Goal: Information Seeking & Learning: Learn about a topic

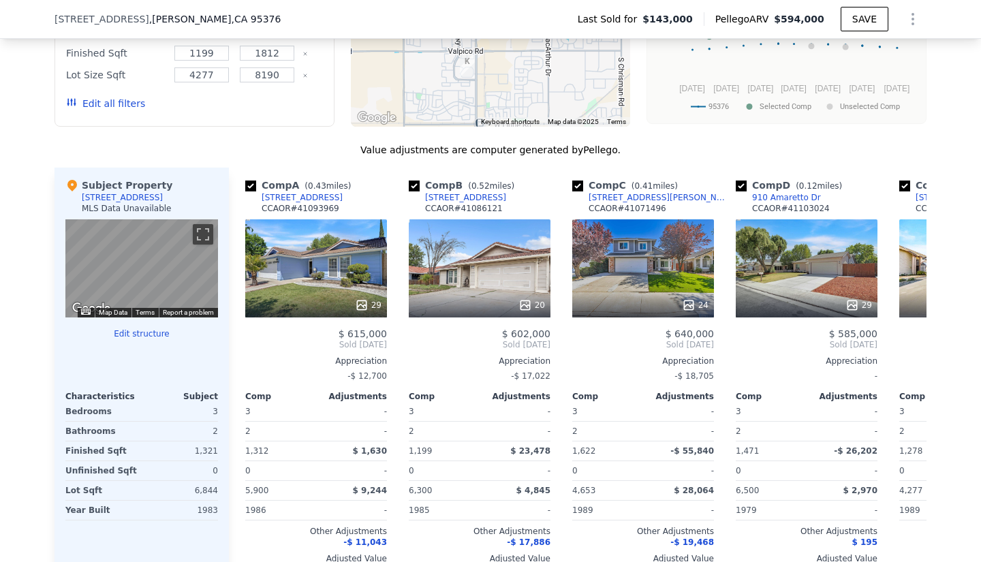
scroll to position [1210, 0]
click at [910, 358] on icon at bounding box center [910, 344] width 27 height 27
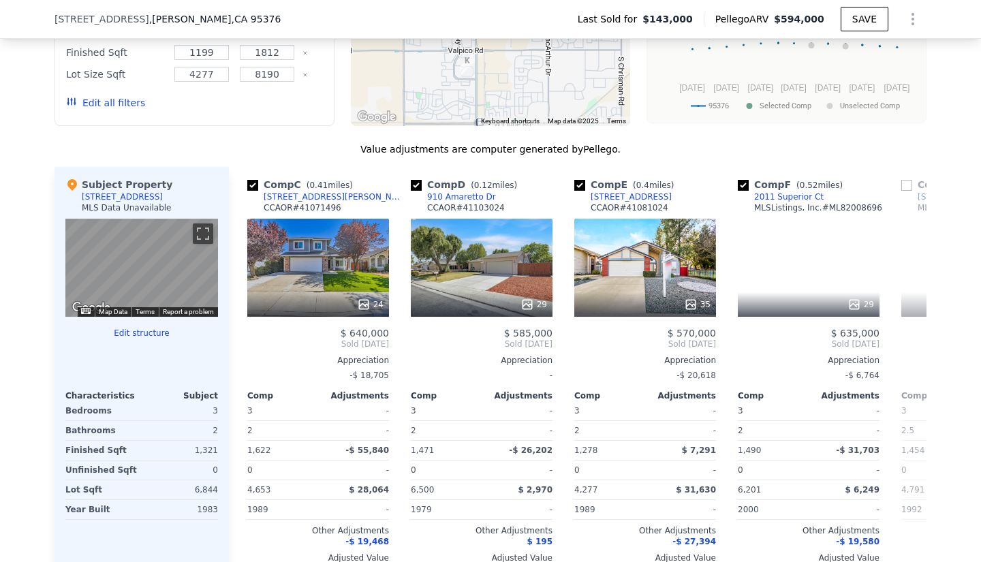
scroll to position [0, 327]
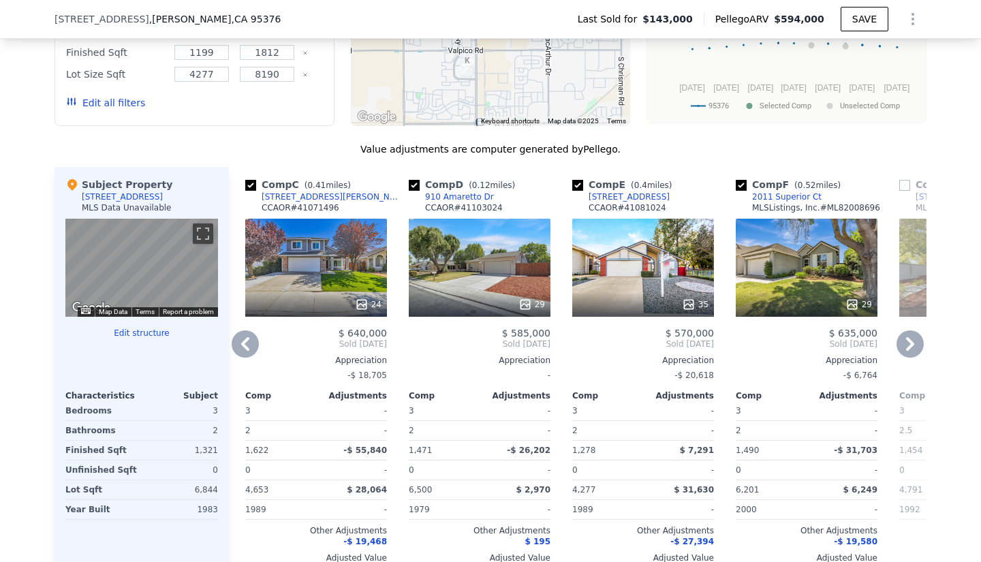
click at [244, 355] on icon at bounding box center [245, 344] width 27 height 27
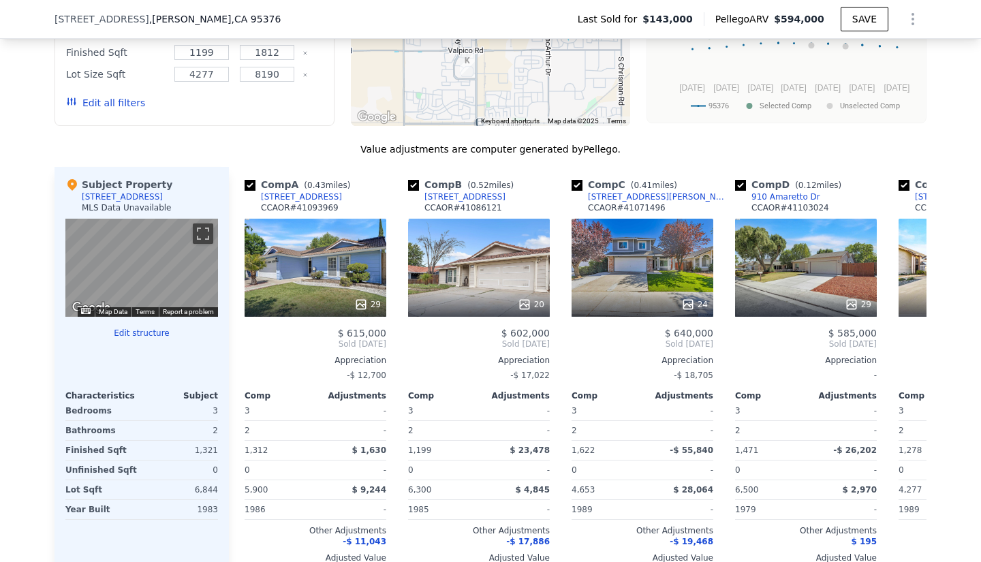
scroll to position [0, 0]
click at [245, 350] on span "Sold [DATE]" at bounding box center [316, 344] width 142 height 11
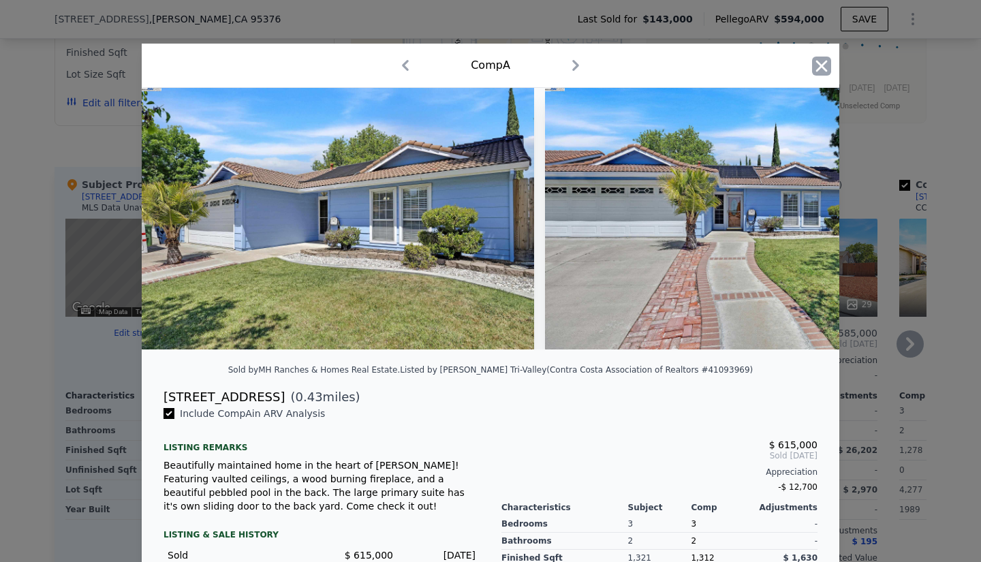
click at [817, 62] on icon "button" at bounding box center [821, 66] width 19 height 19
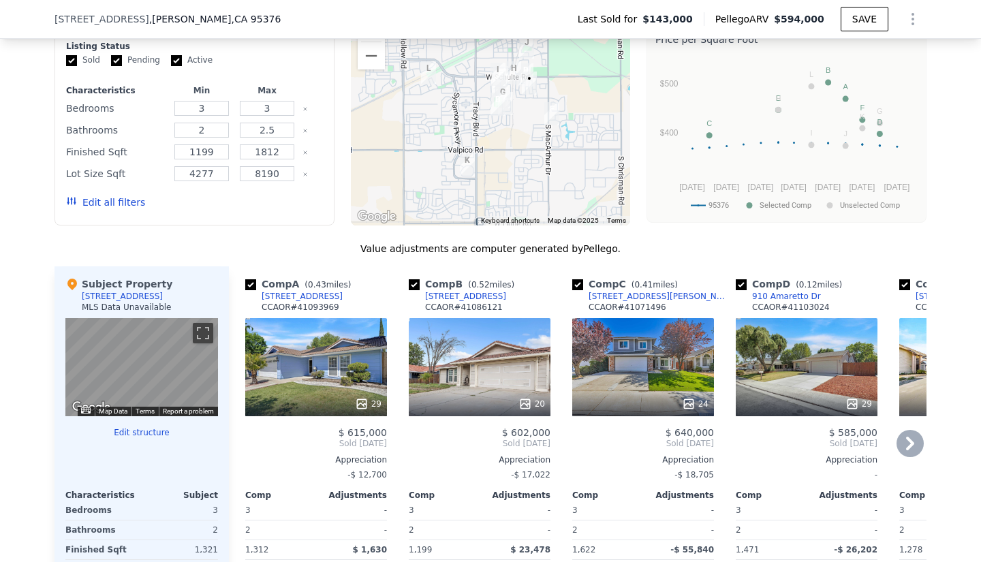
scroll to position [1220, 0]
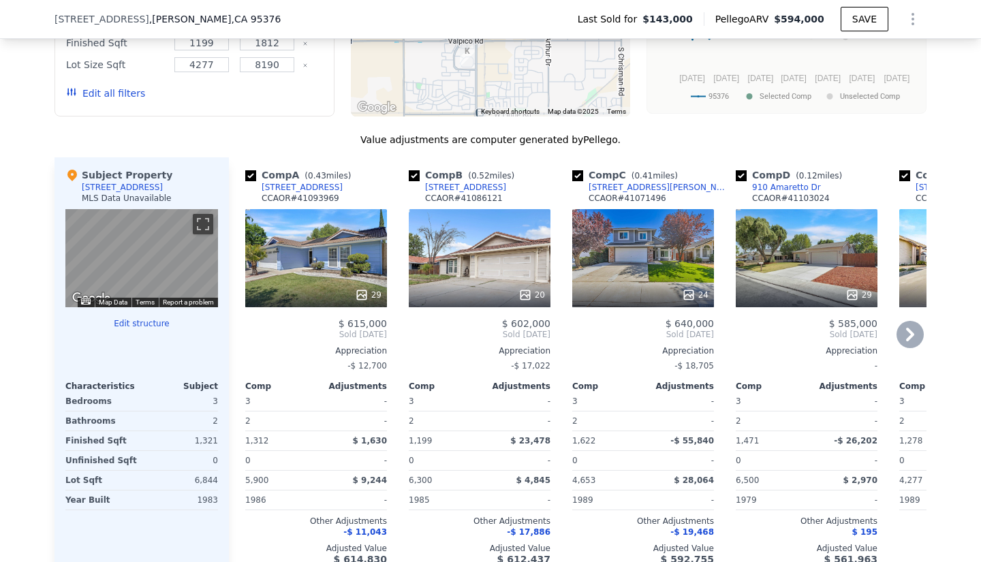
click at [912, 344] on icon at bounding box center [910, 334] width 27 height 27
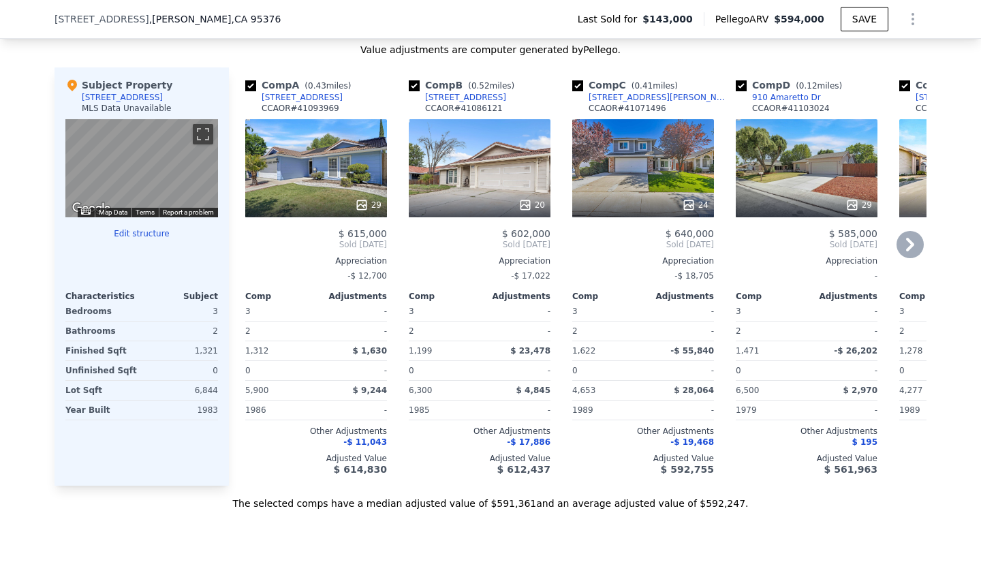
scroll to position [1311, 0]
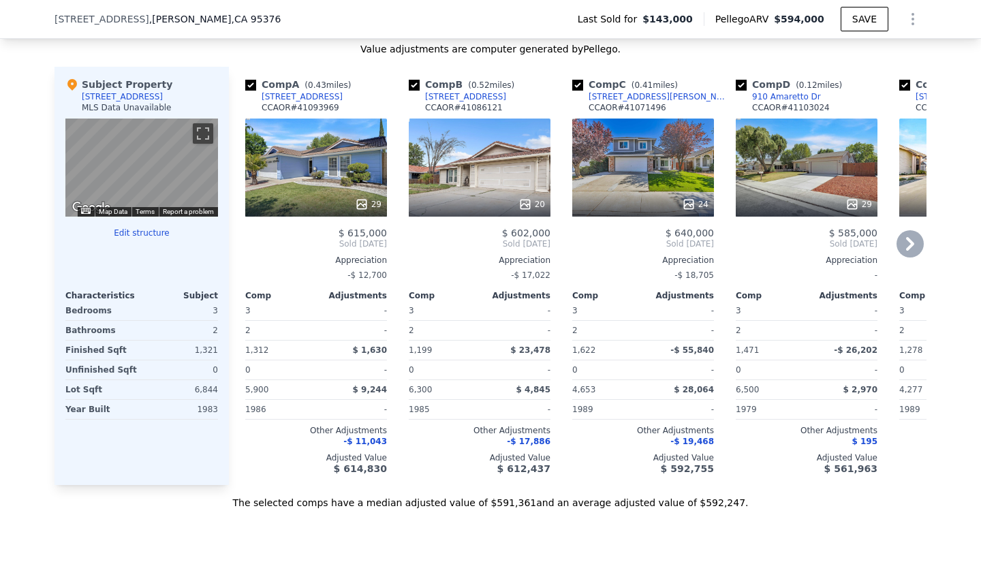
click at [906, 251] on icon at bounding box center [910, 244] width 8 height 14
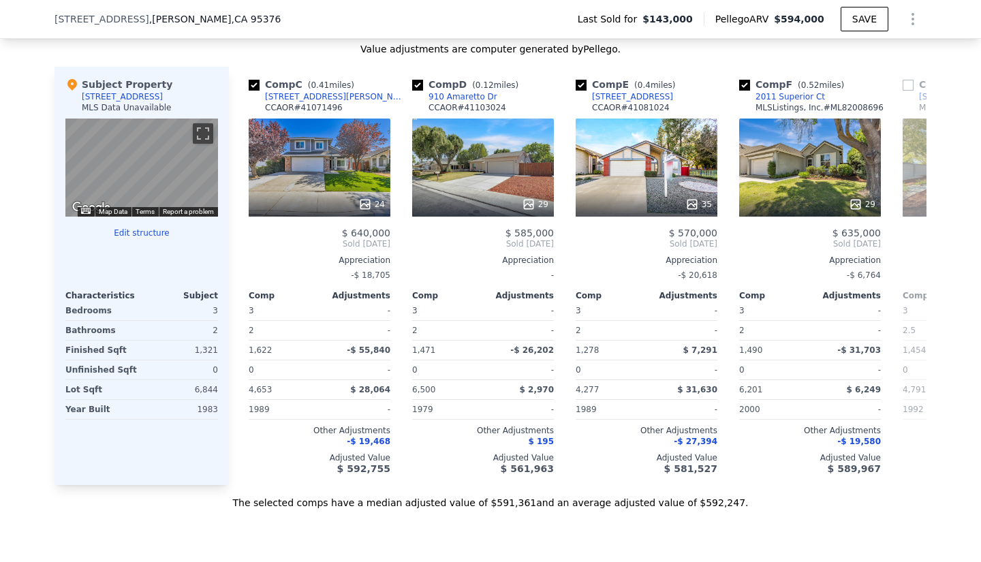
scroll to position [0, 327]
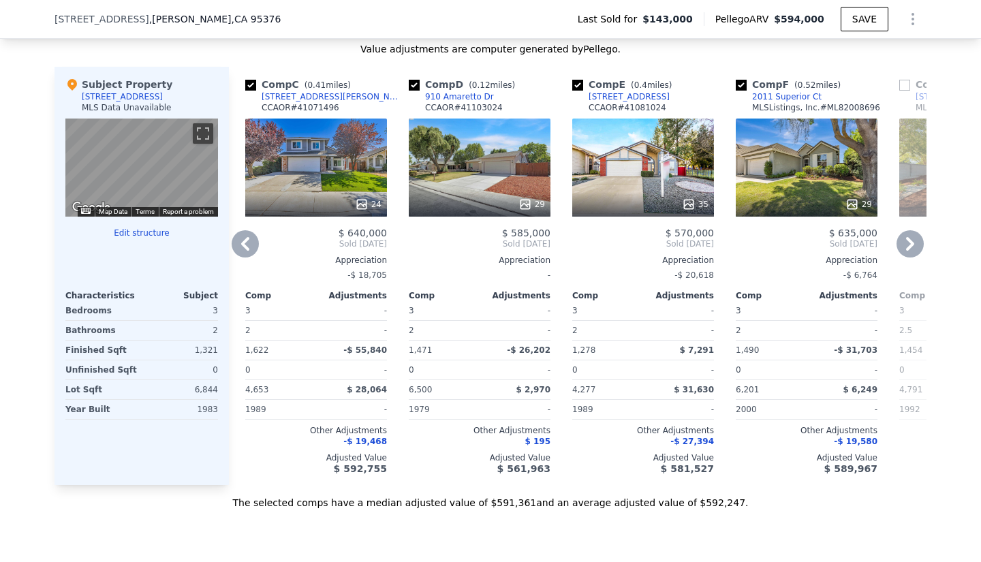
click at [906, 251] on icon at bounding box center [910, 244] width 8 height 14
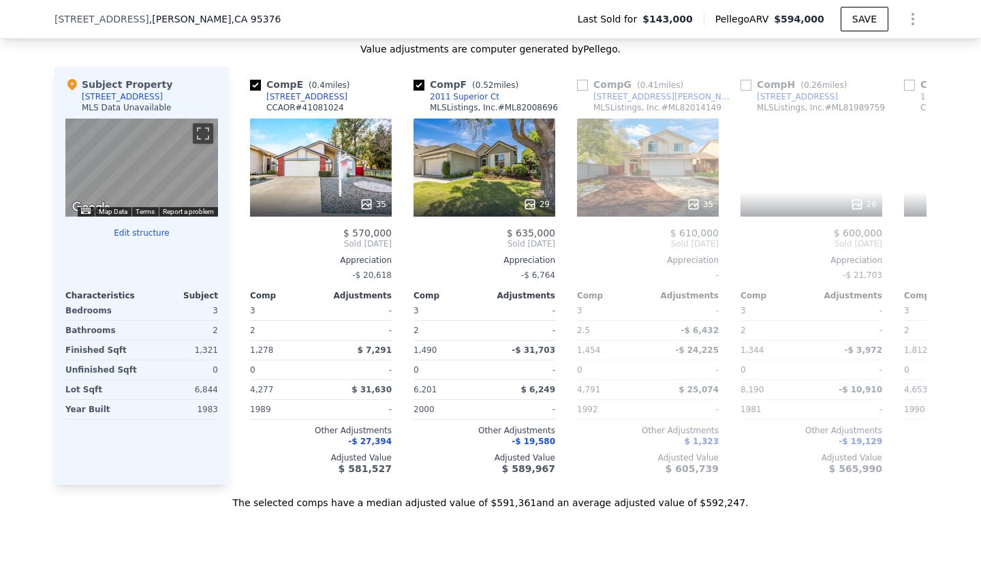
scroll to position [0, 654]
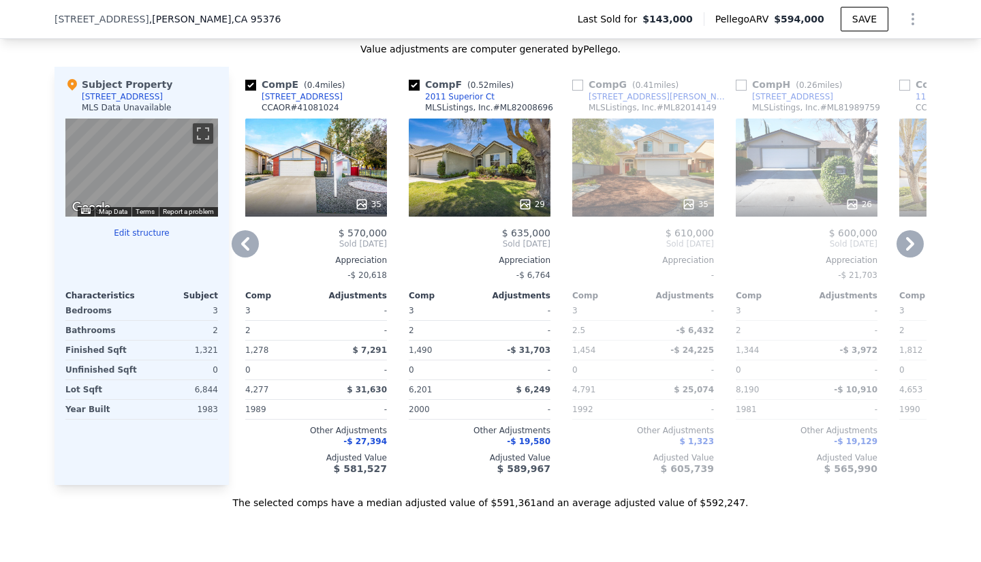
click at [237, 257] on icon at bounding box center [245, 243] width 27 height 27
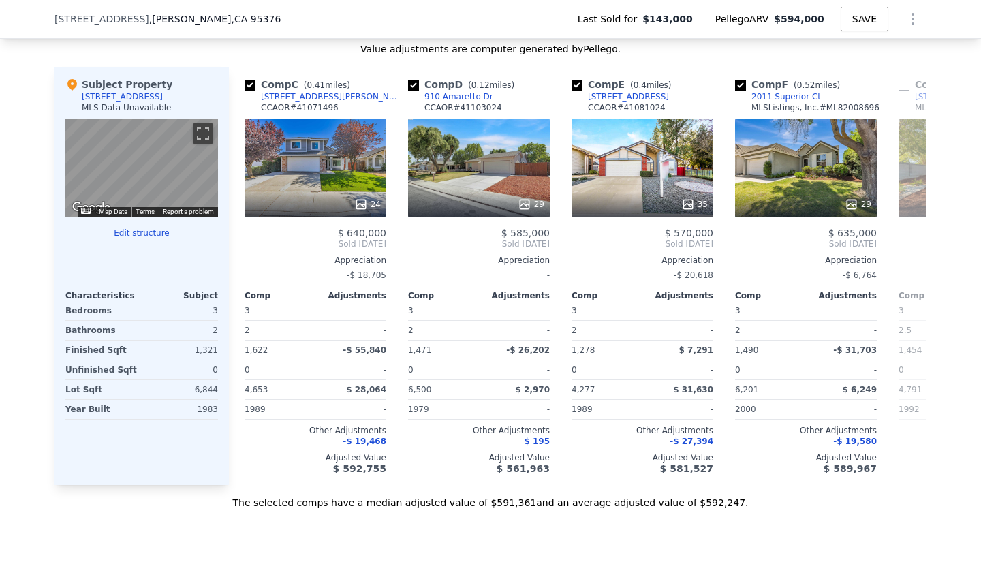
scroll to position [0, 327]
click at [240, 257] on div "Comp C ( 0.41 miles) [STREET_ADDRESS][PERSON_NAME] CCAOR # 41071496 24 $ 640,00…" at bounding box center [316, 276] width 153 height 418
click at [237, 257] on icon at bounding box center [245, 243] width 27 height 27
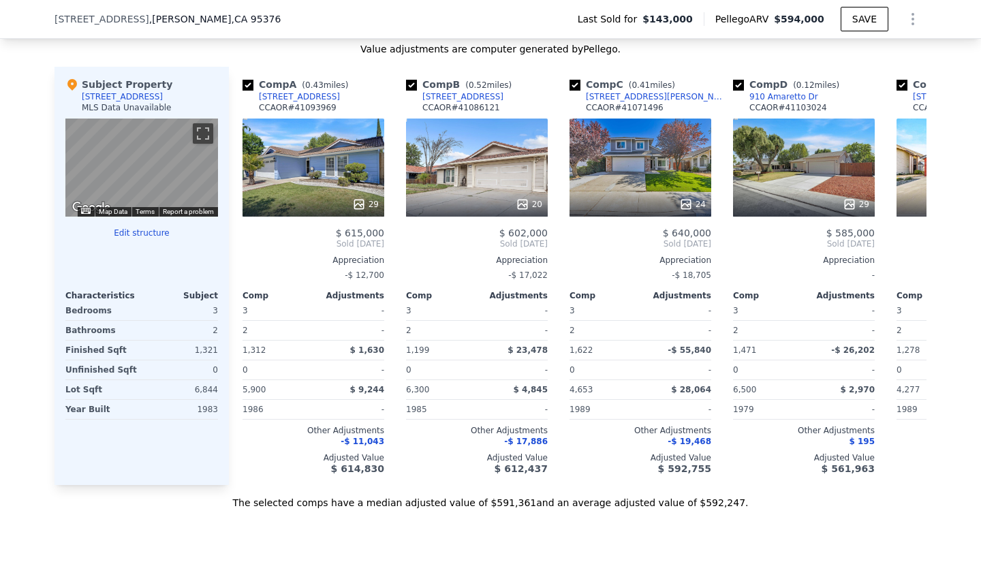
scroll to position [0, 0]
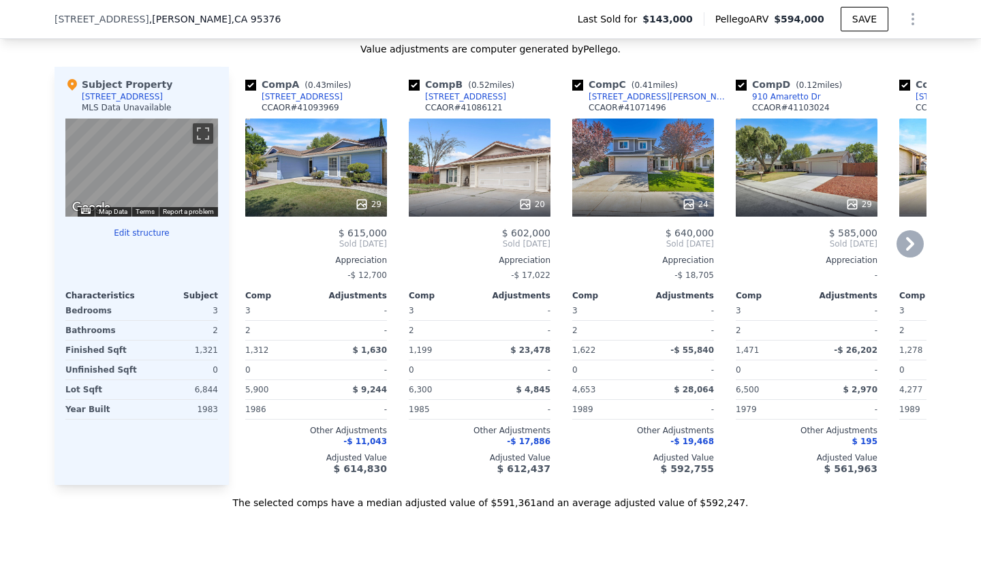
click at [908, 251] on icon at bounding box center [910, 243] width 27 height 27
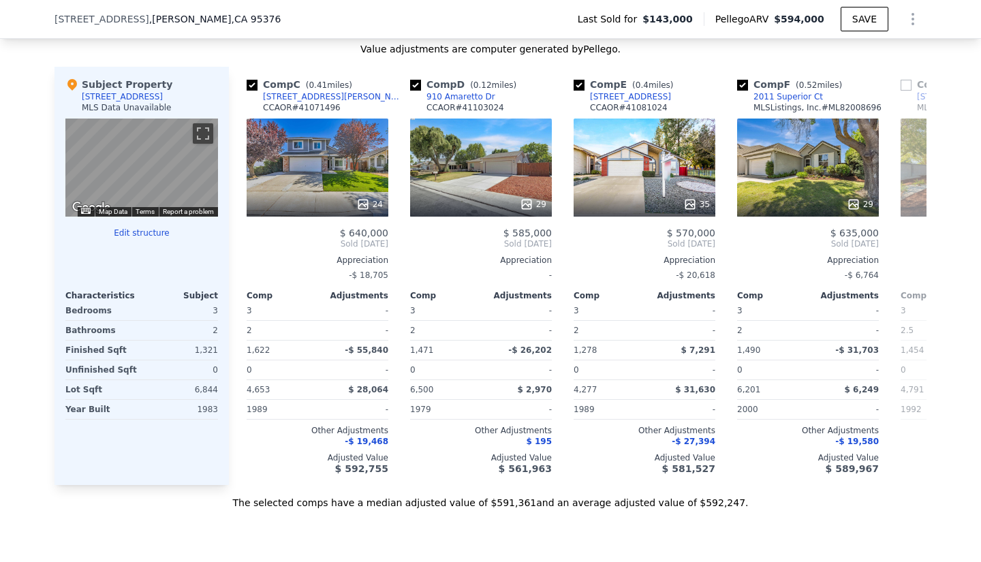
scroll to position [0, 327]
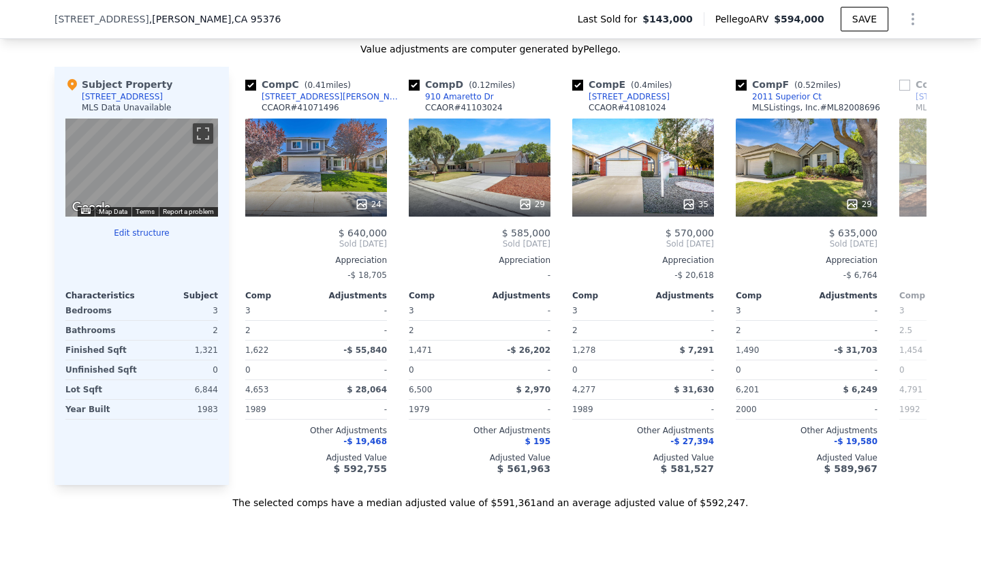
click at [908, 249] on span "Sold [DATE]" at bounding box center [971, 244] width 142 height 11
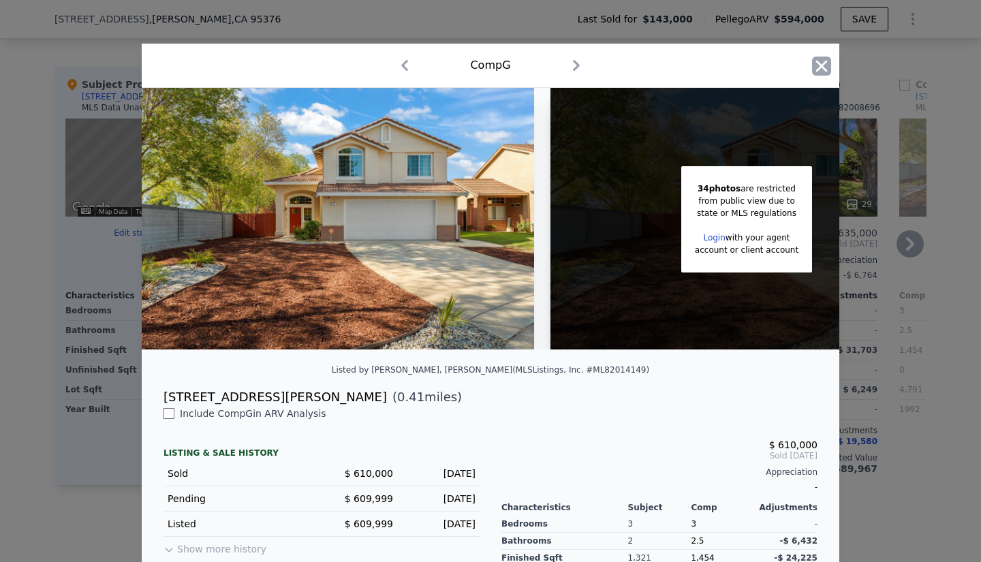
click at [821, 61] on icon "button" at bounding box center [822, 66] width 12 height 12
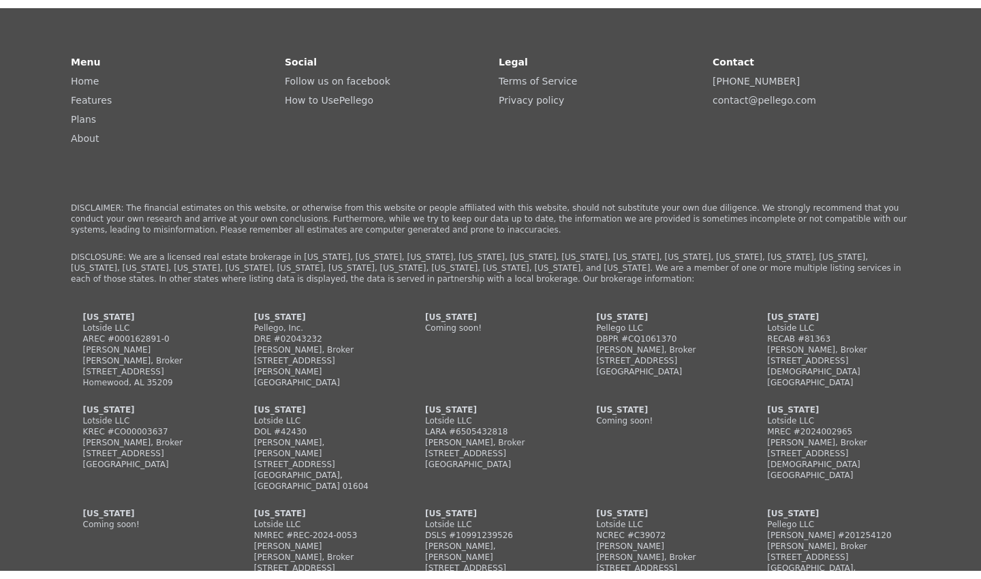
scroll to position [3228, 0]
